Goal: Task Accomplishment & Management: Manage account settings

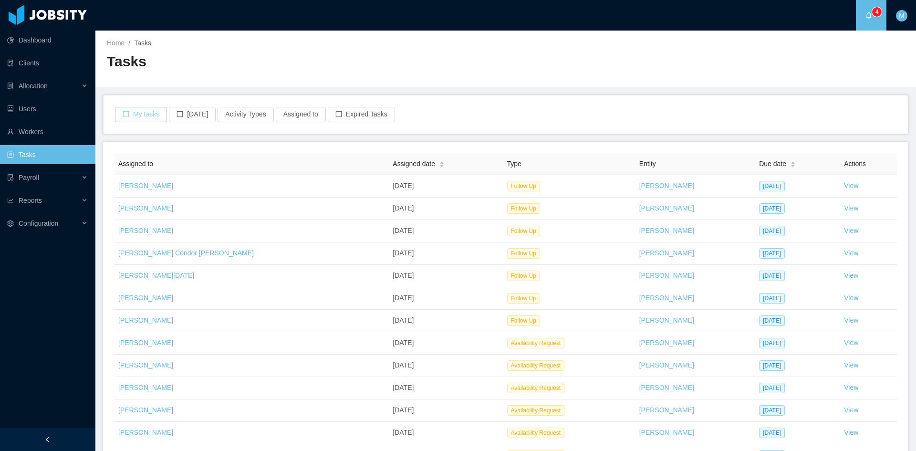
click at [149, 112] on button "My tasks" at bounding box center [141, 114] width 52 height 15
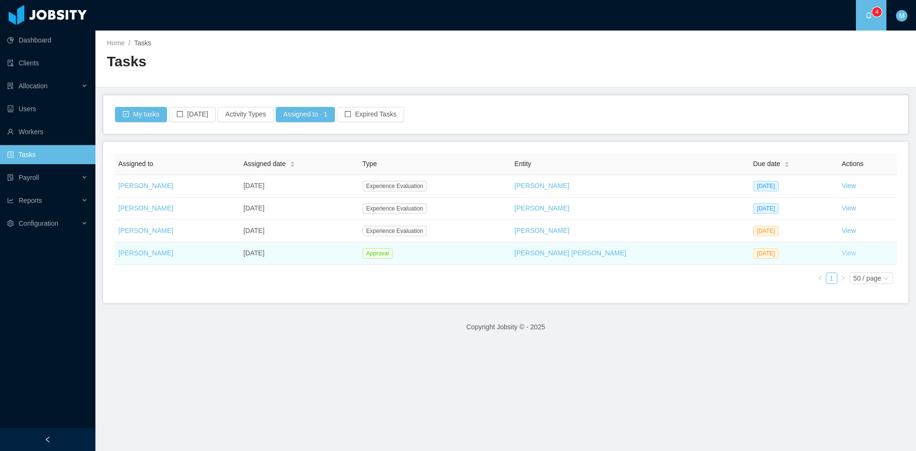
click at [842, 253] on link "View" at bounding box center [849, 253] width 14 height 8
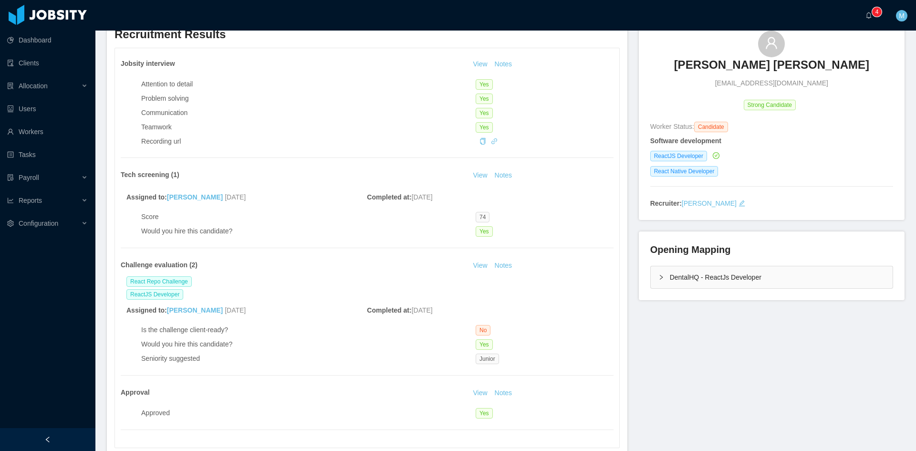
scroll to position [159, 0]
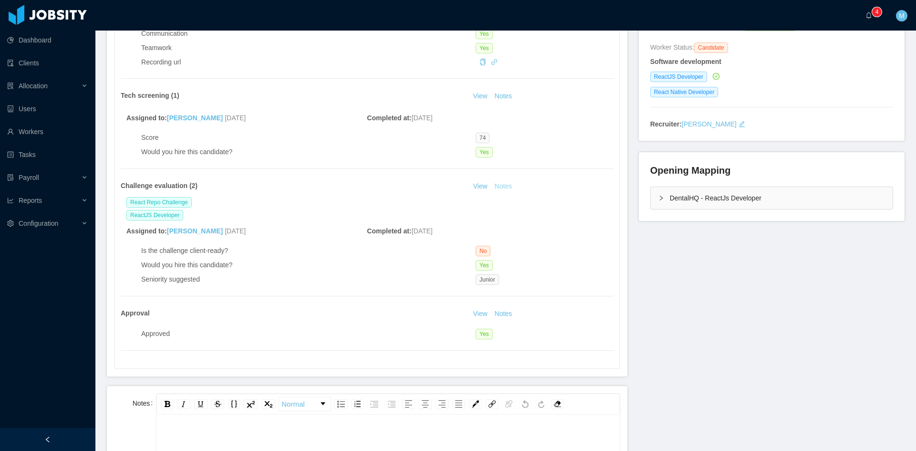
click at [509, 185] on button "Notes" at bounding box center [503, 186] width 25 height 11
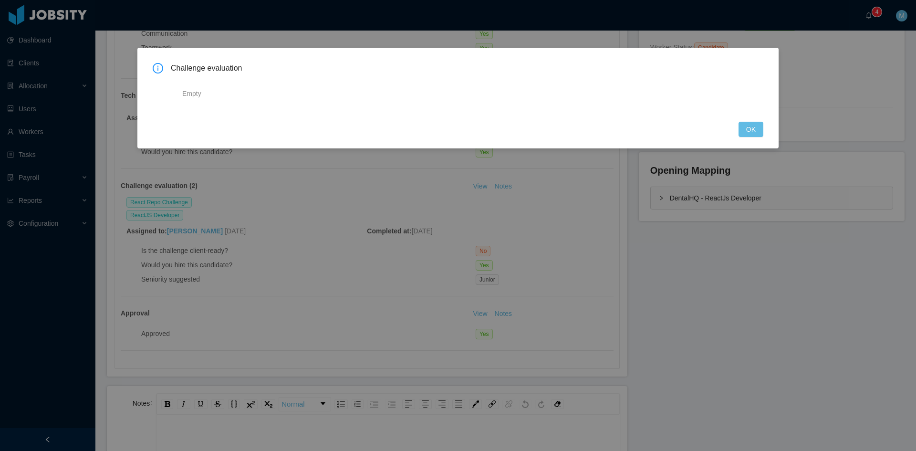
click at [536, 250] on div "Challenge evaluation Empty OK" at bounding box center [458, 225] width 916 height 451
click at [745, 133] on button "OK" at bounding box center [751, 129] width 25 height 15
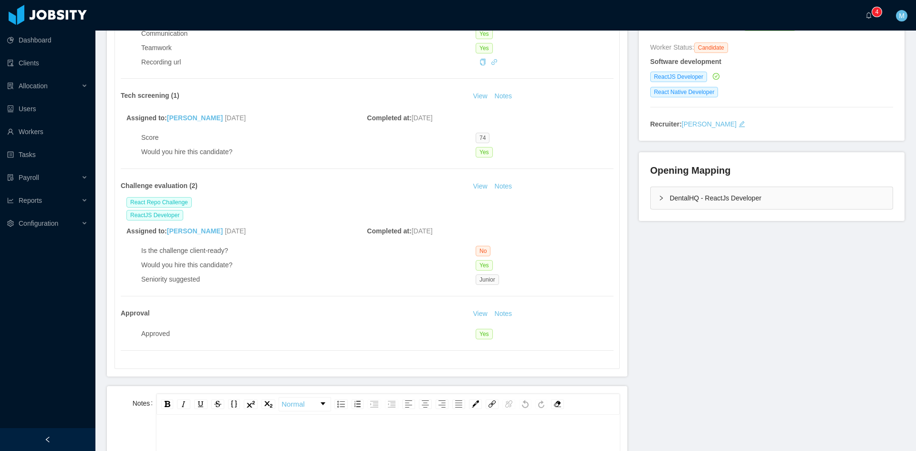
click at [654, 203] on div "DentalHQ - ReactJs Developer" at bounding box center [772, 198] width 242 height 22
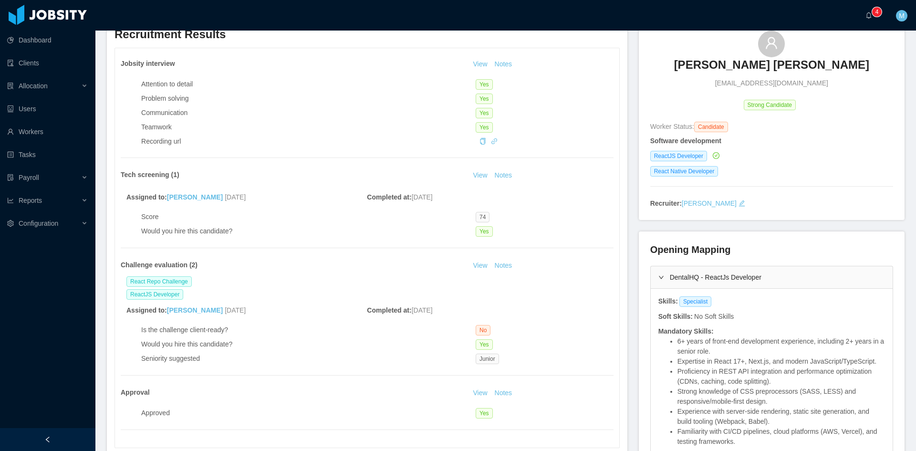
scroll to position [0, 0]
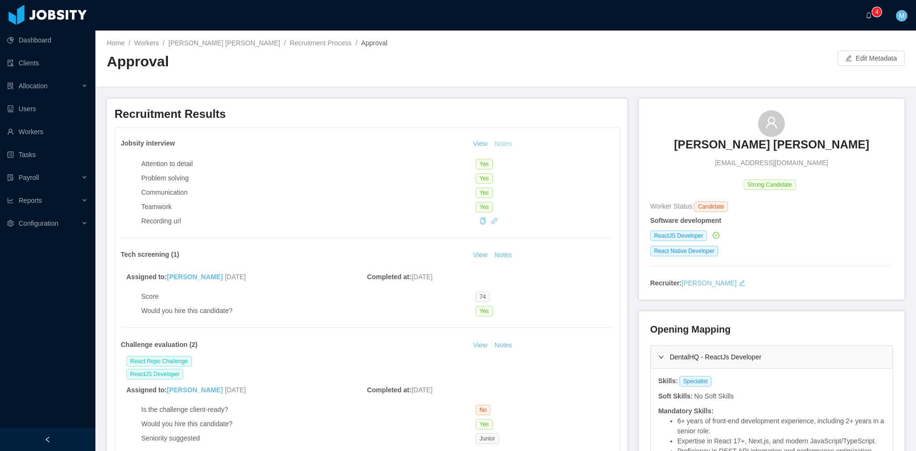
click at [500, 144] on button "Notes" at bounding box center [503, 143] width 25 height 11
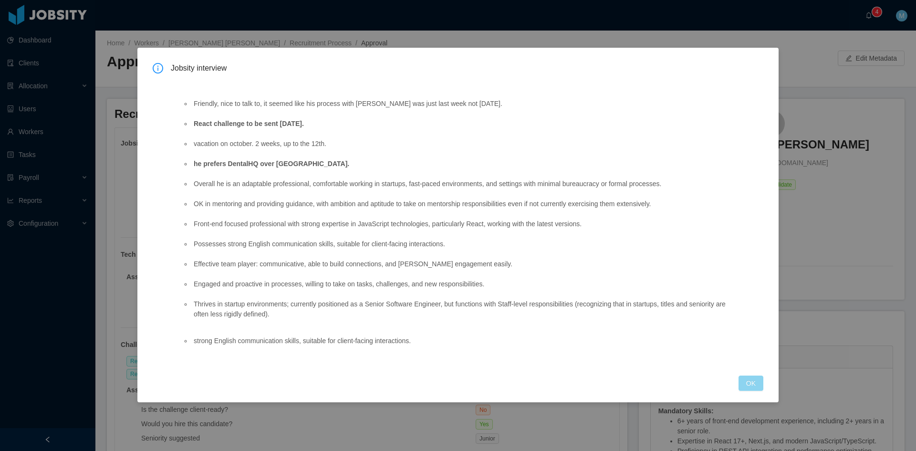
click at [760, 385] on button "OK" at bounding box center [751, 383] width 25 height 15
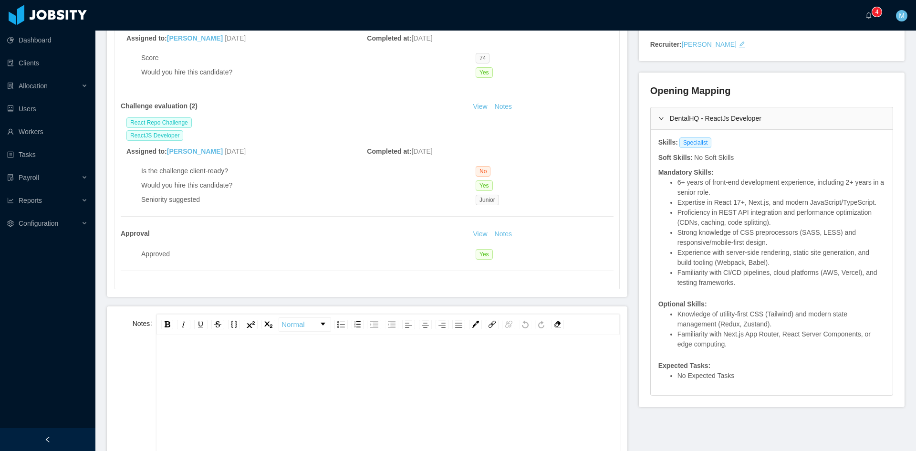
scroll to position [159, 0]
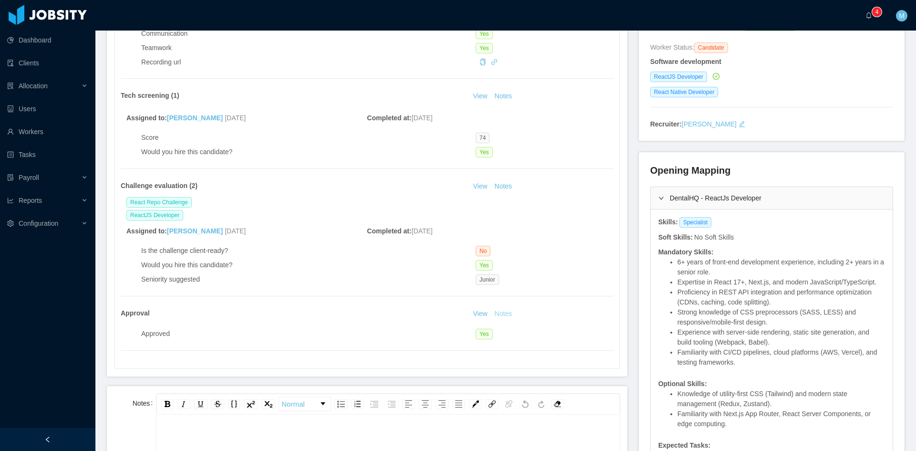
click at [503, 313] on button "Notes" at bounding box center [503, 313] width 25 height 11
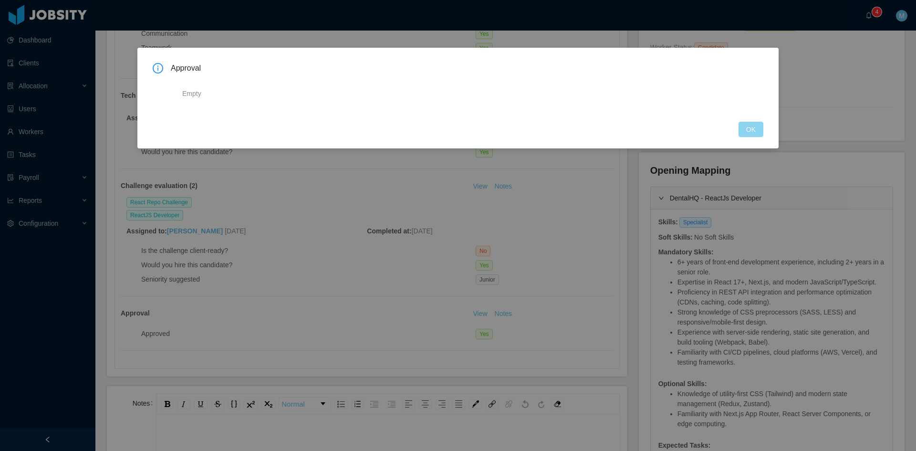
click at [742, 131] on button "OK" at bounding box center [751, 129] width 25 height 15
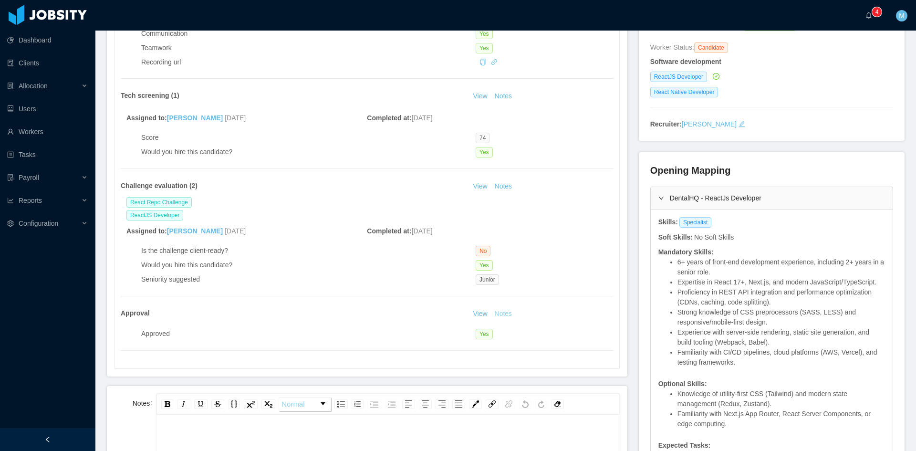
scroll to position [318, 0]
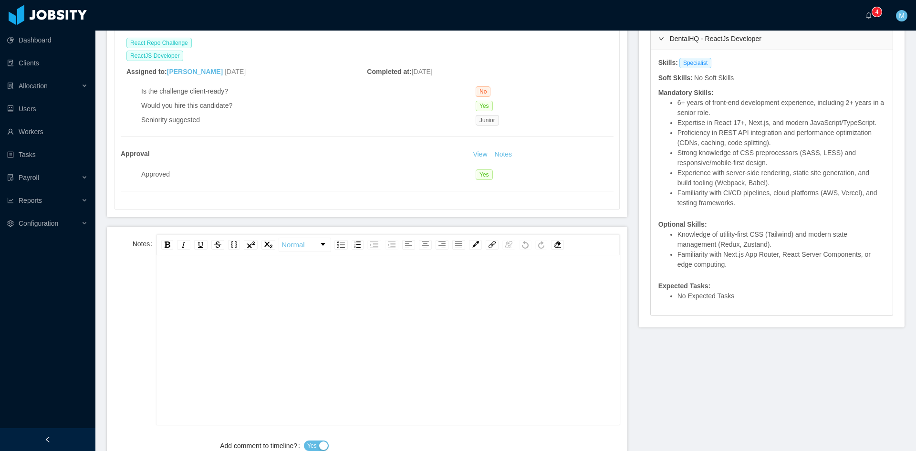
click at [332, 301] on div "rdw-editor" at bounding box center [388, 355] width 448 height 167
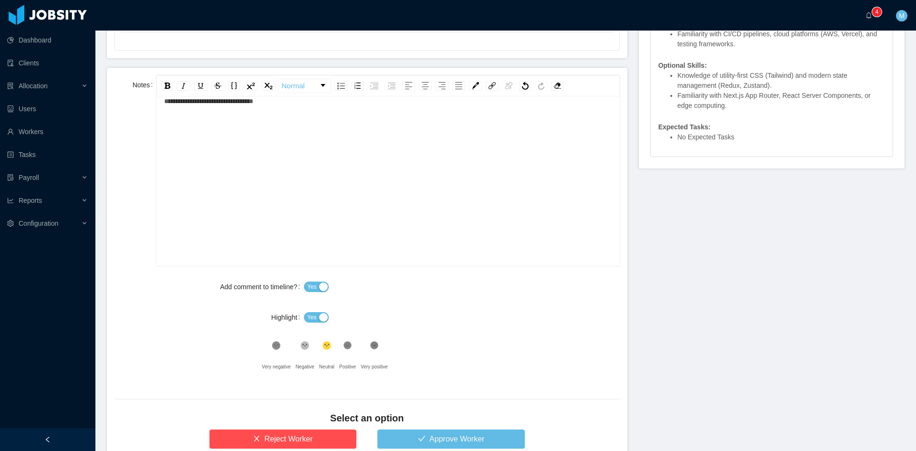
scroll to position [550, 0]
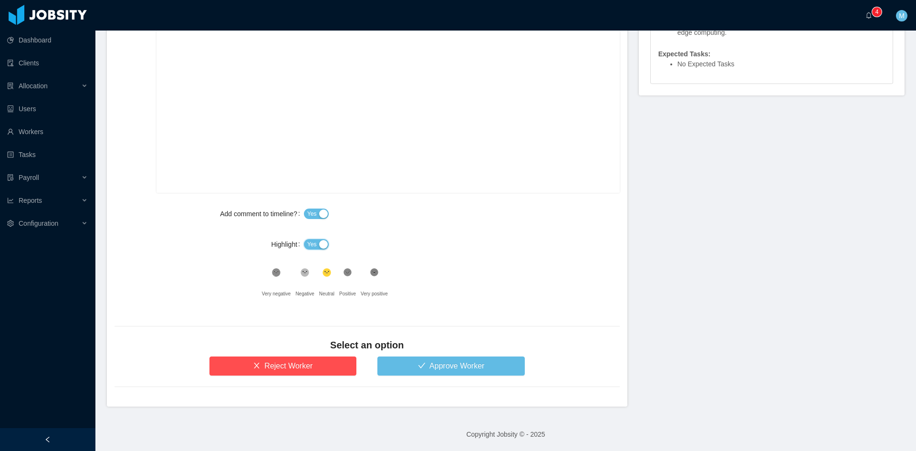
drag, startPoint x: 311, startPoint y: 243, endPoint x: 335, endPoint y: 264, distance: 32.2
click at [312, 243] on span "Yes" at bounding box center [312, 245] width 10 height 10
click at [418, 354] on div "Select an option" at bounding box center [367, 347] width 505 height 18
click at [419, 361] on button "Approve Worker" at bounding box center [450, 365] width 147 height 19
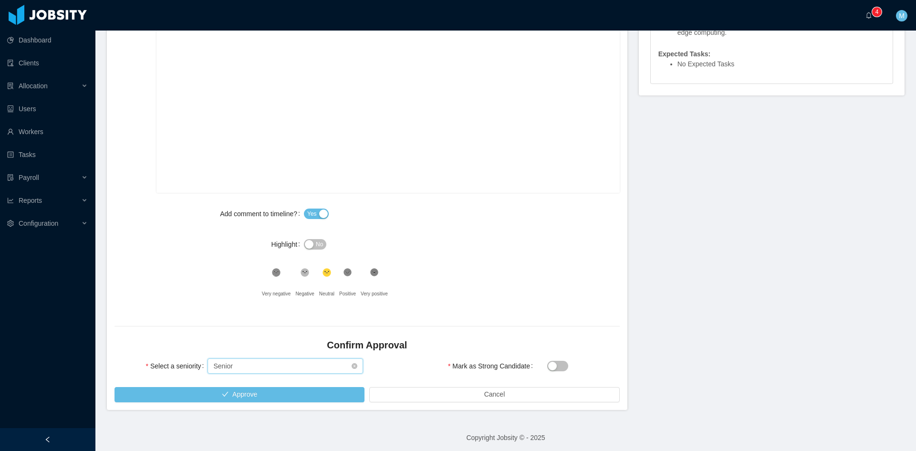
click at [293, 363] on div "Select seniority Senior" at bounding box center [282, 366] width 138 height 14
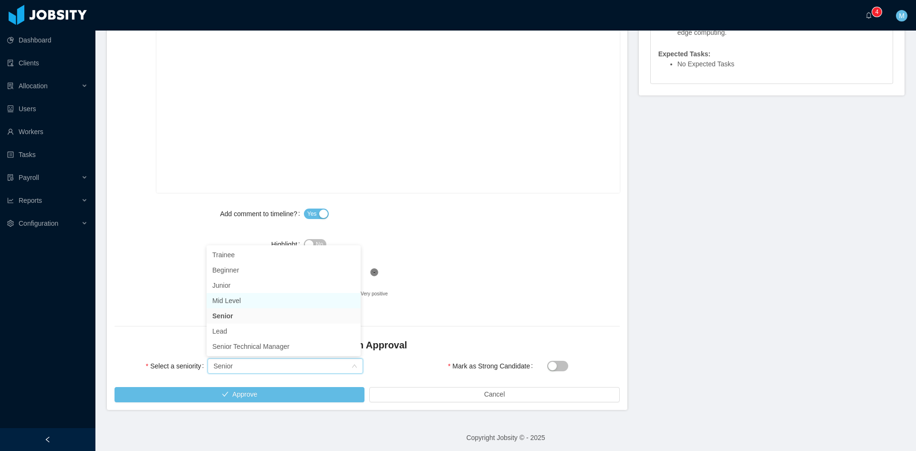
click at [247, 300] on li "Mid Level" at bounding box center [284, 300] width 154 height 15
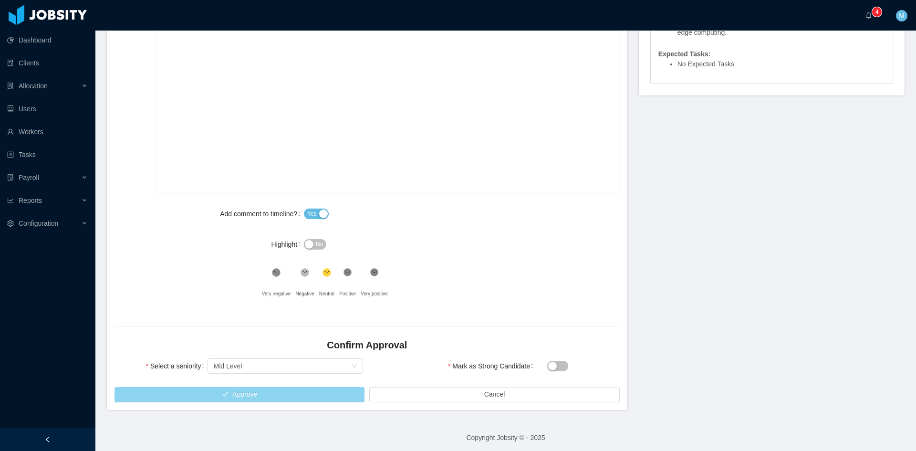
click at [266, 392] on button "Approve" at bounding box center [240, 394] width 250 height 15
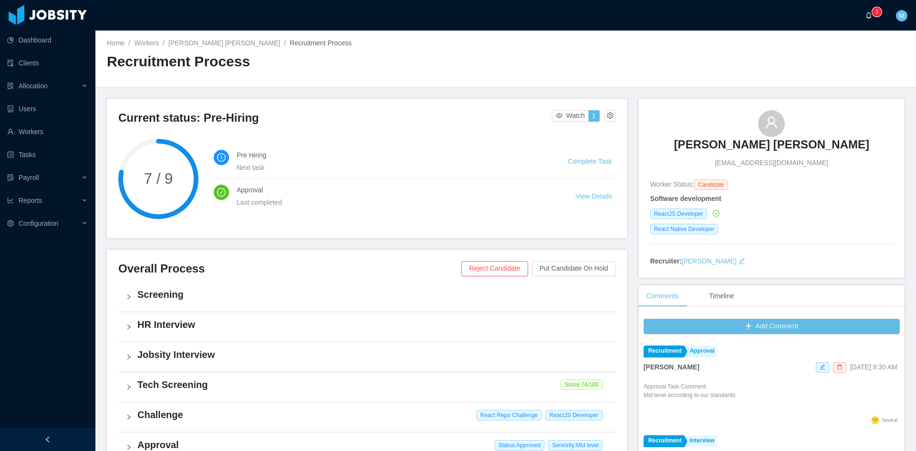
click at [866, 11] on a=83ded146-cd66-4514-80a8-9a7b1e1b5eb6/Matias%20Marin"] "0 1 2 3 4 5 6 7 8 9 0 1 2 3 4 5 6 7 8 9 0 1 2 3 4 5 6 7 8 9" at bounding box center [871, 15] width 11 height 31
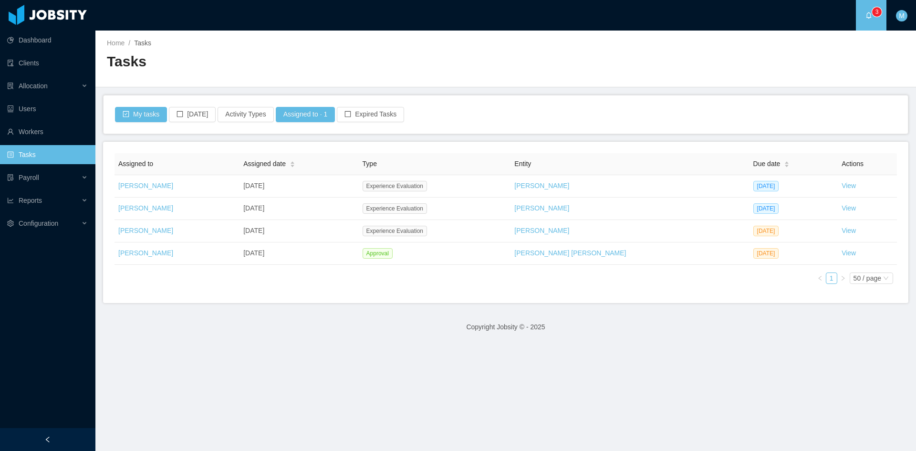
drag, startPoint x: 872, startPoint y: 305, endPoint x: 826, endPoint y: 342, distance: 58.8
click at [869, 310] on main "Home / Tasks / Tasks My tasks Today Activity Types Assigned to · 1 Expired Task…" at bounding box center [505, 241] width 821 height 420
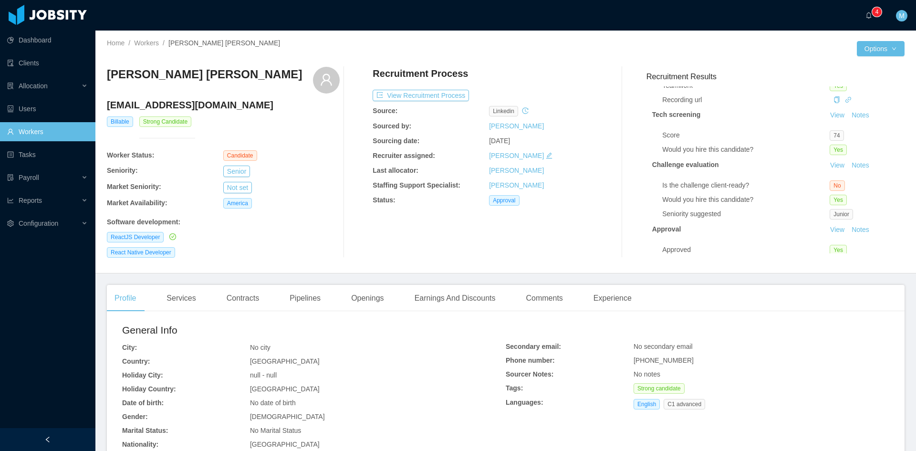
scroll to position [94, 0]
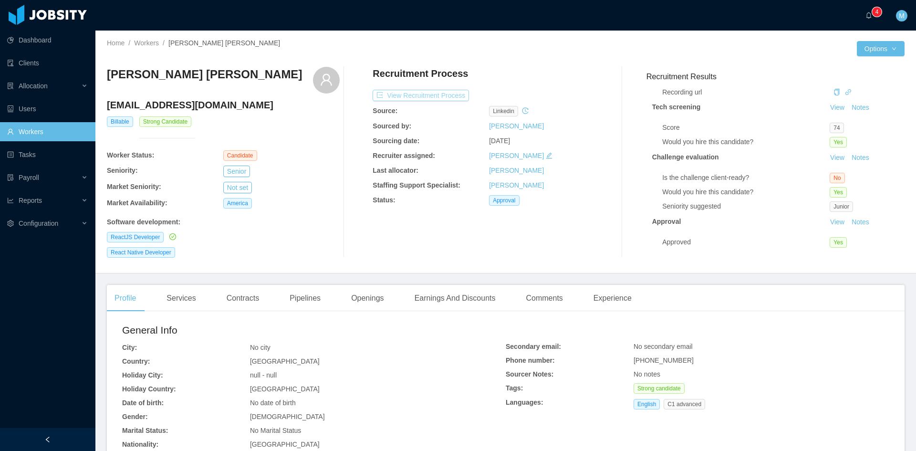
click at [436, 94] on button "View Recruitment Process" at bounding box center [421, 95] width 96 height 11
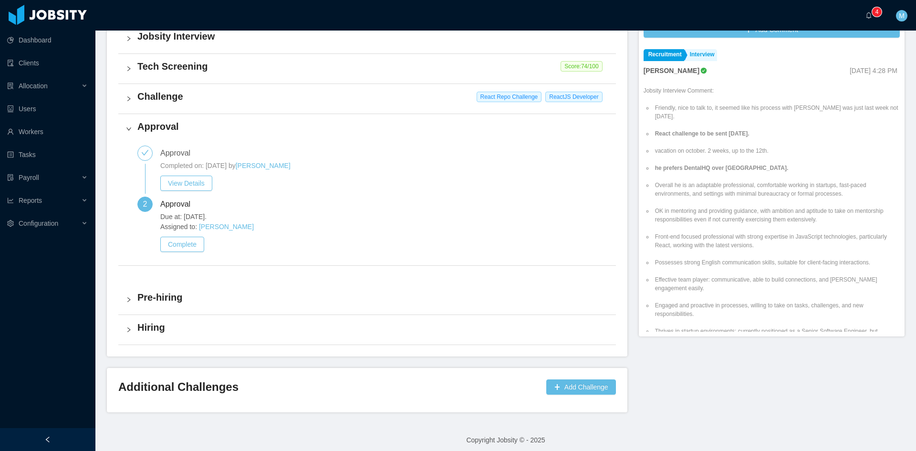
scroll to position [324, 0]
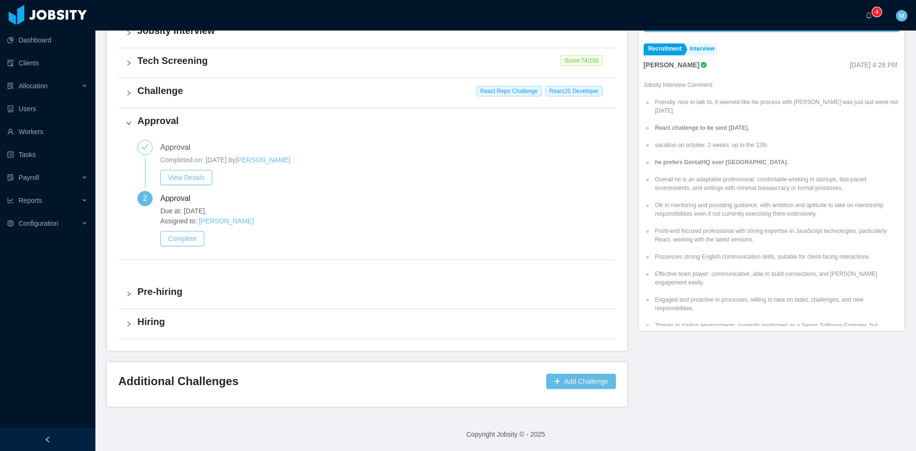
click at [128, 89] on div "Challenge React Repo Challenge ReactJS Developer" at bounding box center [367, 93] width 498 height 30
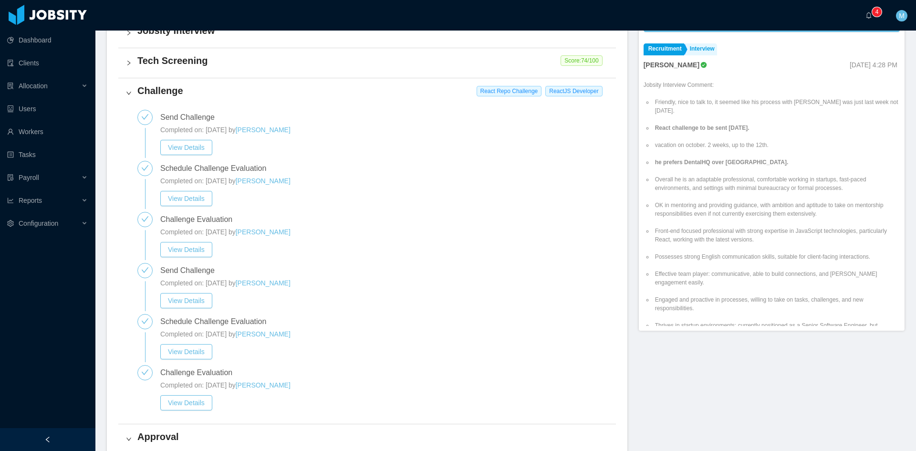
click at [128, 63] on icon "icon: right" at bounding box center [129, 63] width 6 height 6
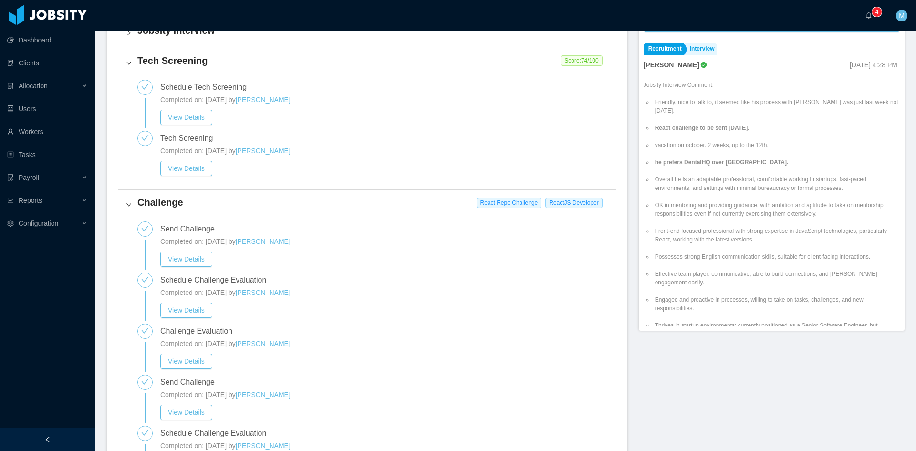
scroll to position [244, 0]
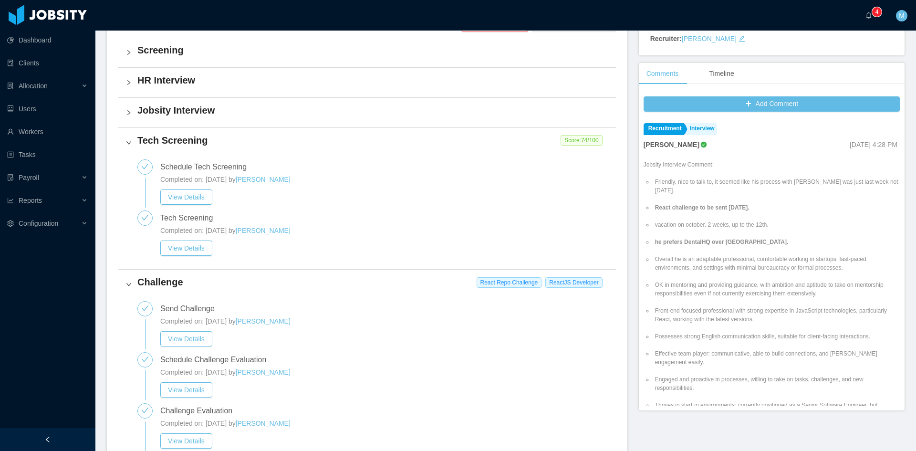
click at [131, 105] on div "Jobsity Interview" at bounding box center [367, 113] width 498 height 30
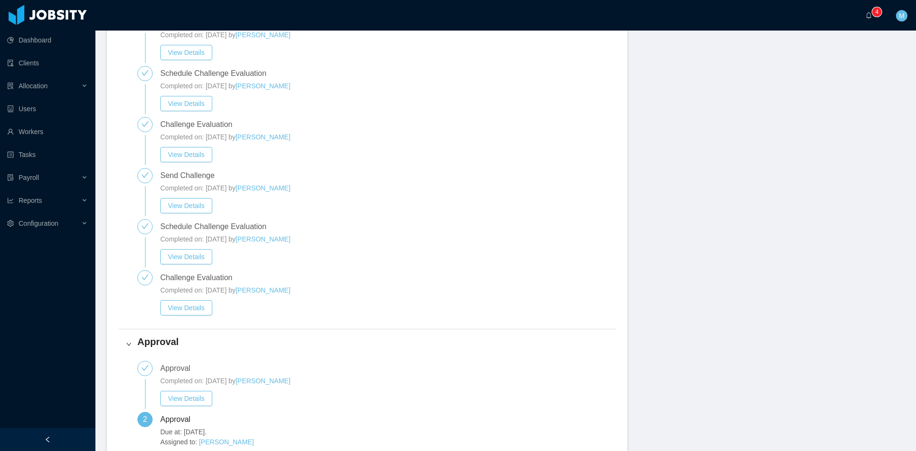
scroll to position [722, 0]
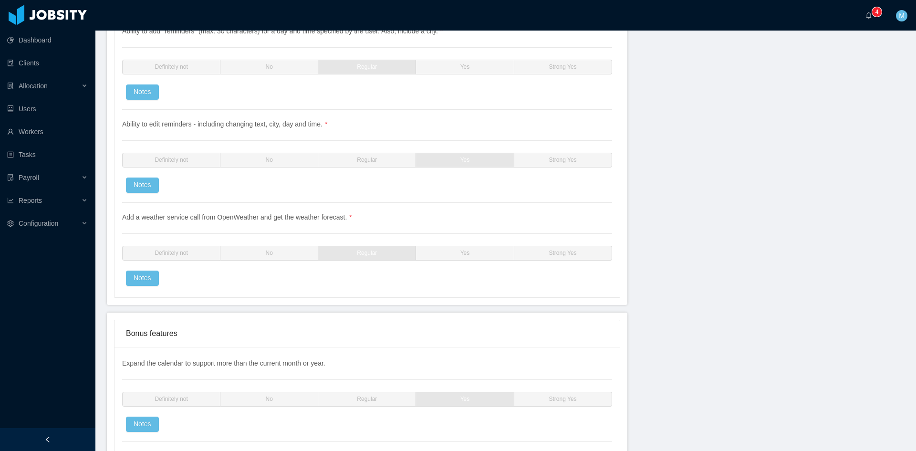
scroll to position [1670, 0]
